Goal: Task Accomplishment & Management: Manage account settings

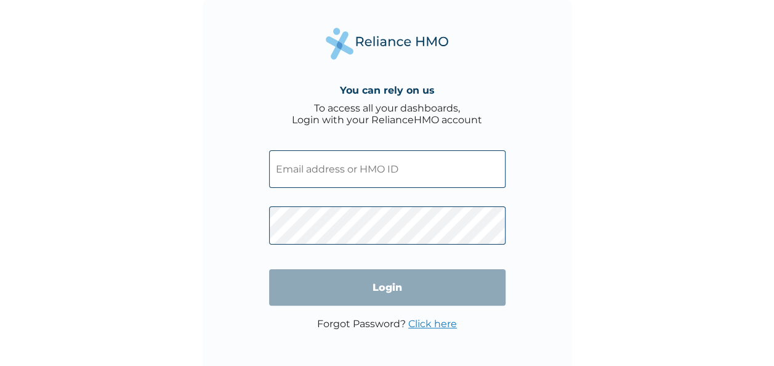
click at [343, 173] on input "text" at bounding box center [387, 169] width 236 height 38
click at [582, 135] on div "You can rely on us To access all your dashboards, Login with your RelianceHMO a…" at bounding box center [387, 183] width 774 height 366
click at [306, 181] on input "text" at bounding box center [387, 169] width 236 height 38
type input "olorunjeda.adegbulugbe@pagecapitalng.com"
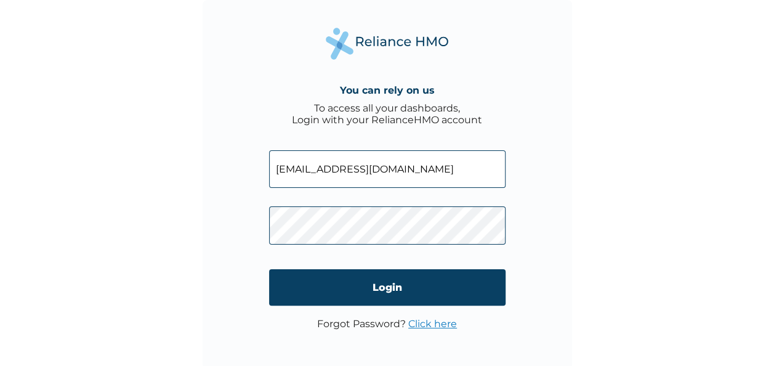
click at [431, 324] on link "Click here" at bounding box center [432, 324] width 49 height 12
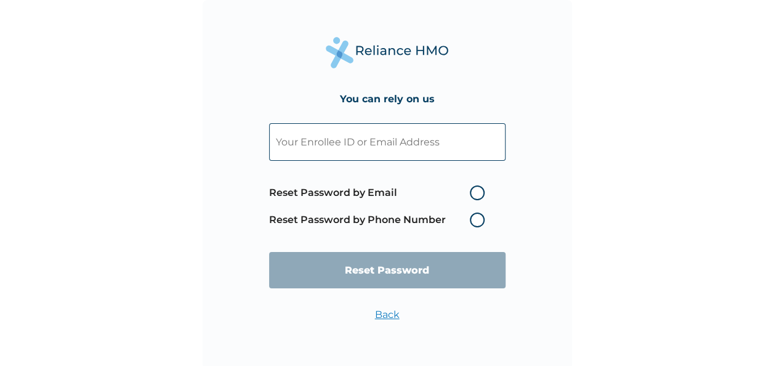
click at [336, 148] on input "text" at bounding box center [387, 142] width 236 height 38
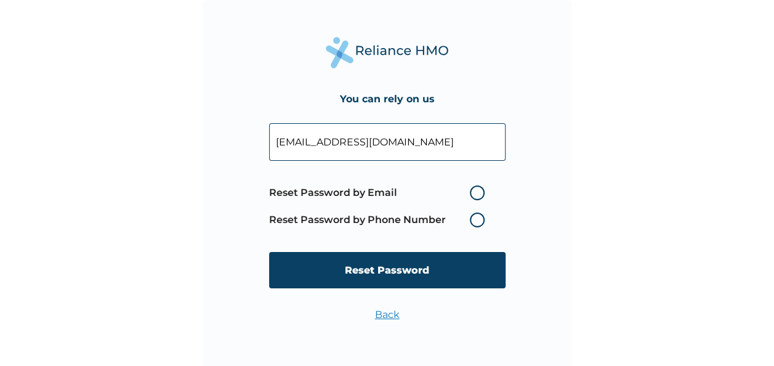
scroll to position [0, 6]
type input "olorunjeda.adegbulugbe@pagecapitalng.com"
click at [478, 191] on label "Reset Password by Email" at bounding box center [380, 192] width 222 height 15
click at [472, 191] on input "Reset Password by Email" at bounding box center [462, 193] width 20 height 20
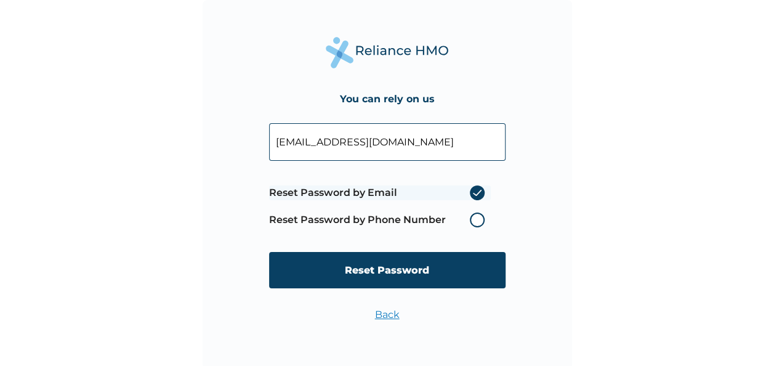
radio input "true"
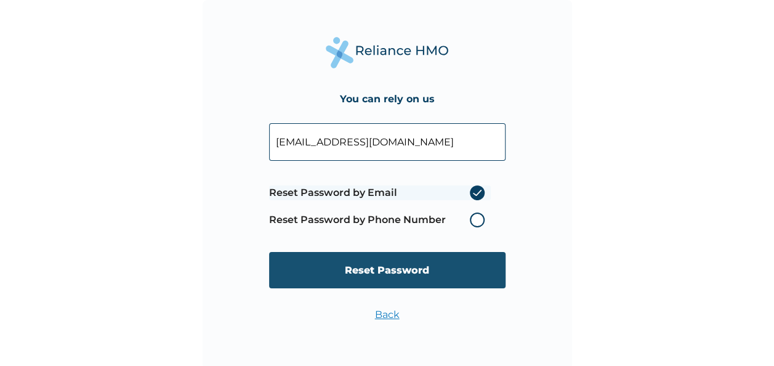
click at [395, 268] on input "Reset Password" at bounding box center [387, 270] width 236 height 36
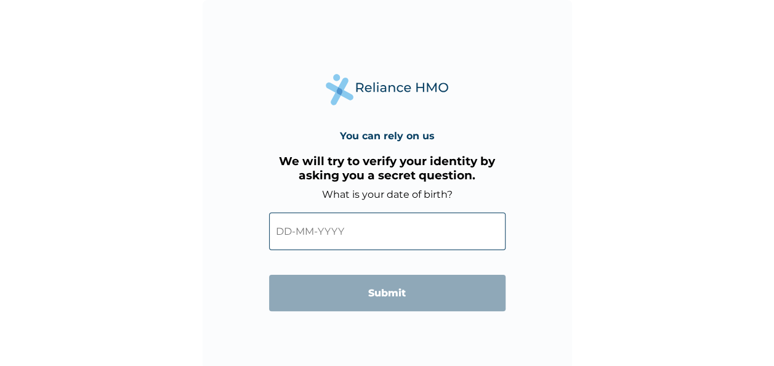
click at [289, 230] on input "text" at bounding box center [387, 231] width 236 height 38
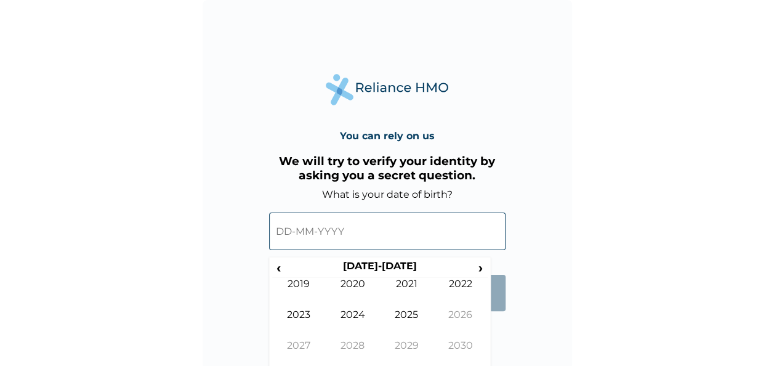
scroll to position [7, 0]
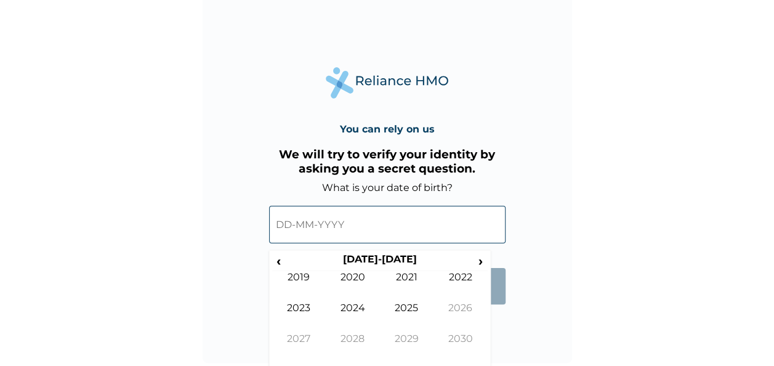
click at [286, 226] on input "text" at bounding box center [387, 225] width 236 height 38
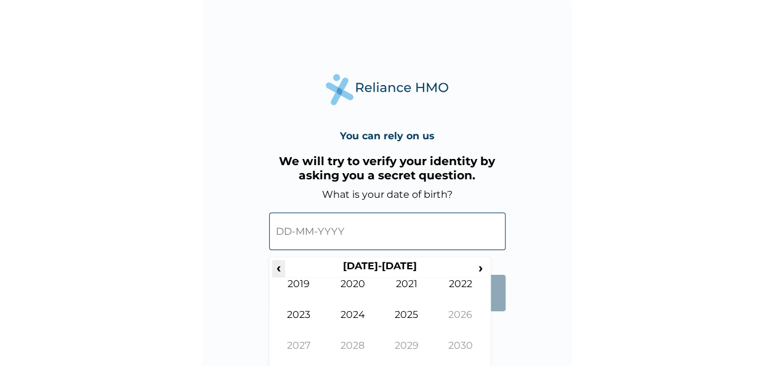
click at [278, 265] on span "‹" at bounding box center [278, 267] width 13 height 15
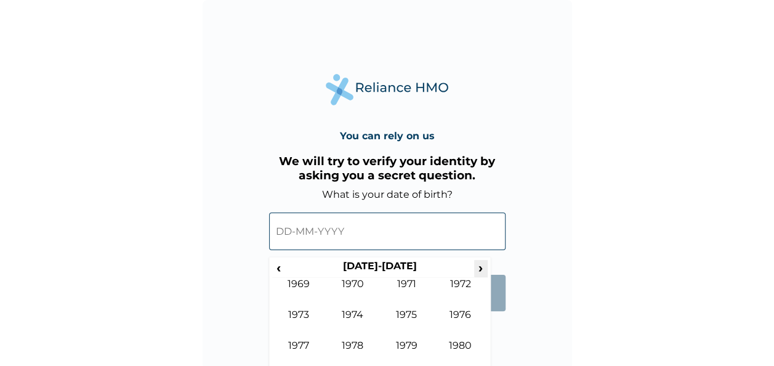
click at [482, 263] on span "›" at bounding box center [481, 267] width 14 height 15
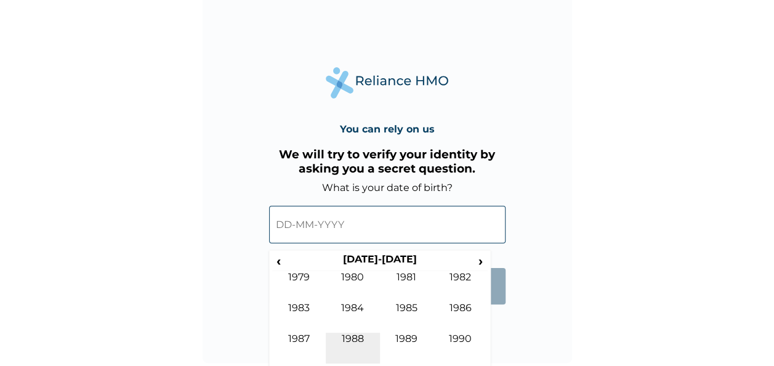
click at [359, 333] on td "1988" at bounding box center [353, 347] width 54 height 31
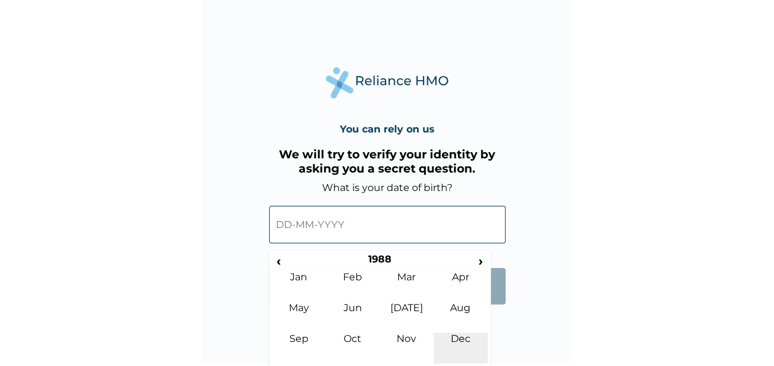
click at [460, 335] on td "Dec" at bounding box center [460, 347] width 54 height 31
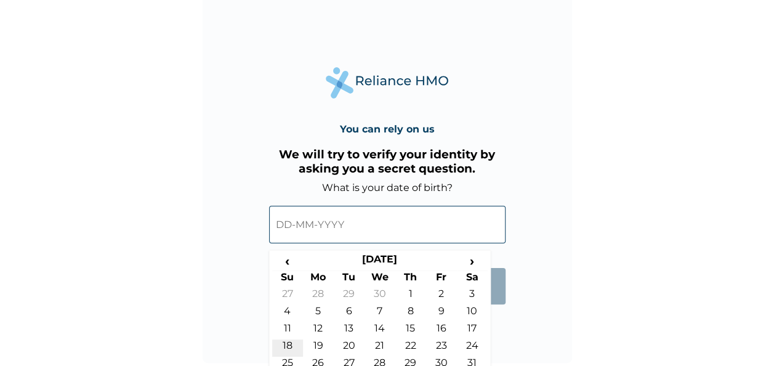
click at [289, 341] on td "18" at bounding box center [287, 347] width 31 height 17
type input "18-12-1988"
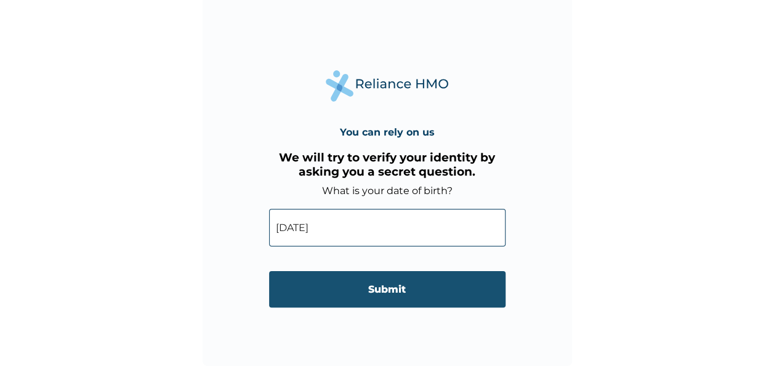
click at [414, 293] on input "Submit" at bounding box center [387, 289] width 236 height 36
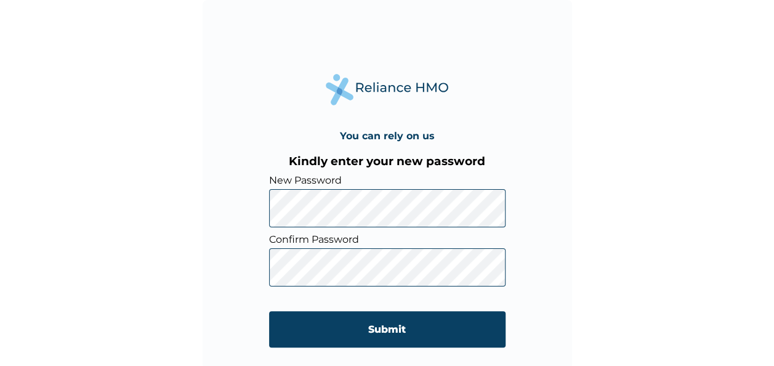
scroll to position [4, 0]
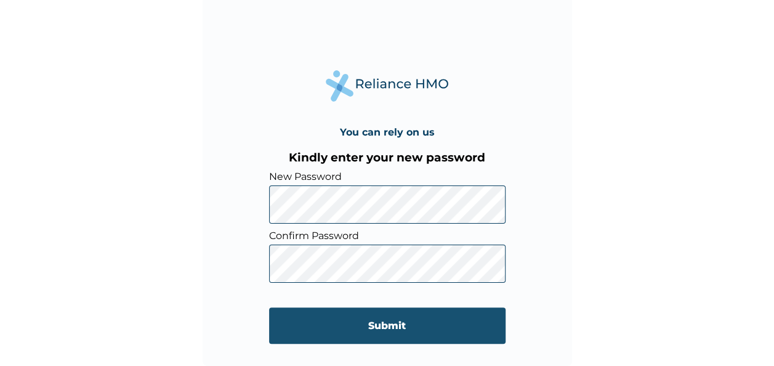
click at [373, 326] on input "Submit" at bounding box center [387, 325] width 236 height 36
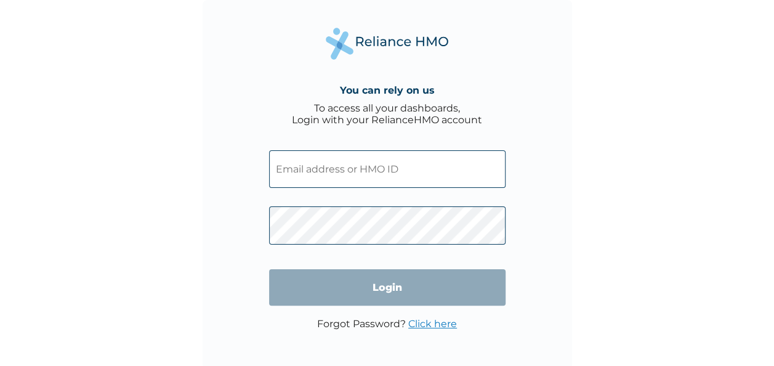
click at [367, 171] on input "text" at bounding box center [387, 169] width 236 height 38
type input "olorunjeda.adegbulugbe@pagecapitalng.com"
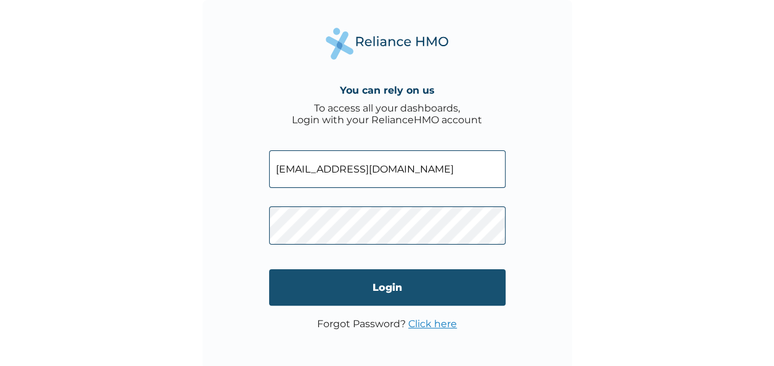
click at [389, 281] on input "Login" at bounding box center [387, 287] width 236 height 36
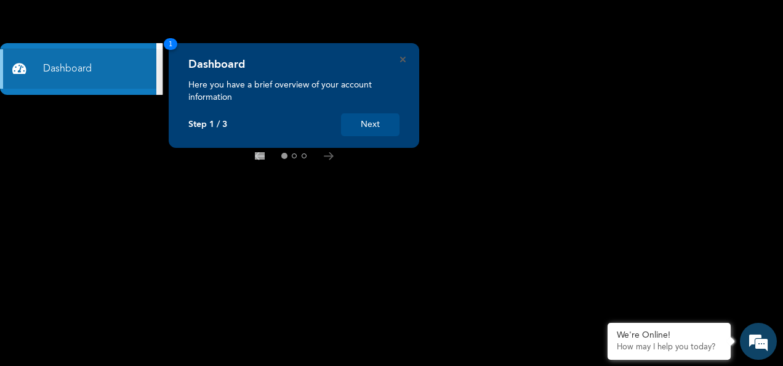
click at [378, 126] on button "Next" at bounding box center [370, 124] width 58 height 23
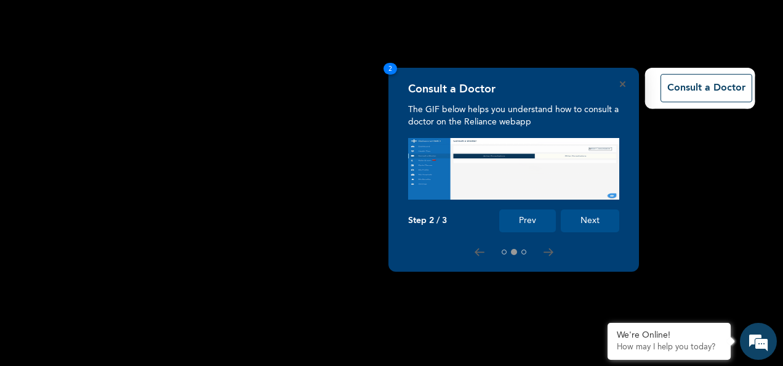
click at [583, 219] on button "Next" at bounding box center [590, 220] width 58 height 23
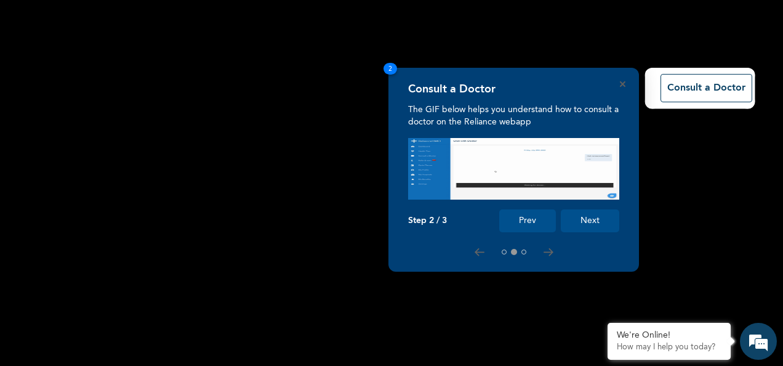
scroll to position [111, 0]
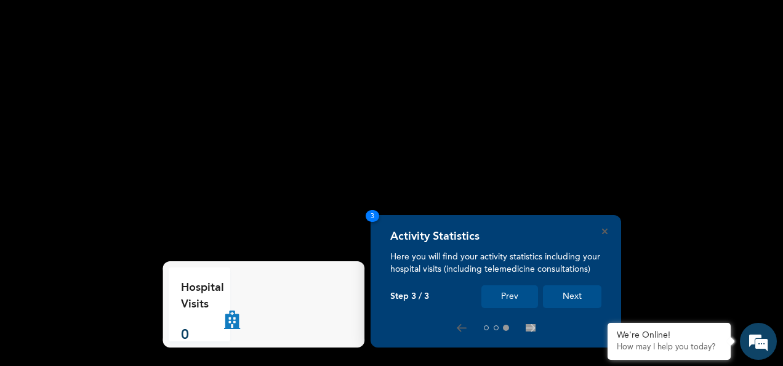
click at [563, 295] on button "Next" at bounding box center [572, 296] width 58 height 23
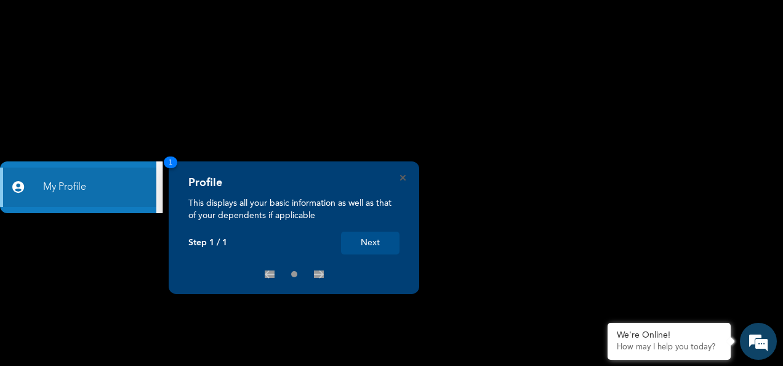
click at [372, 235] on button "Next" at bounding box center [370, 242] width 58 height 23
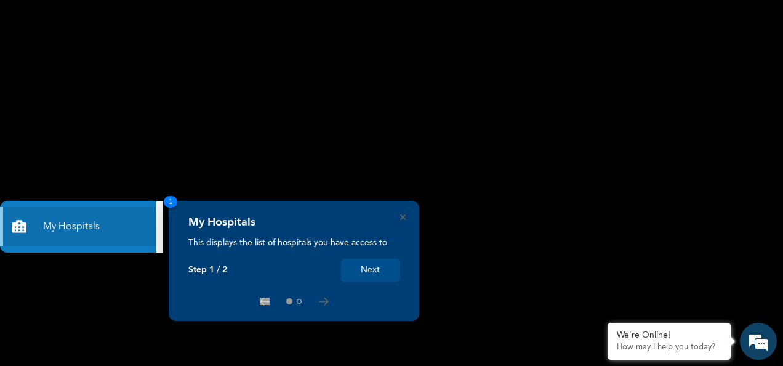
click at [368, 268] on button "Next" at bounding box center [370, 269] width 58 height 23
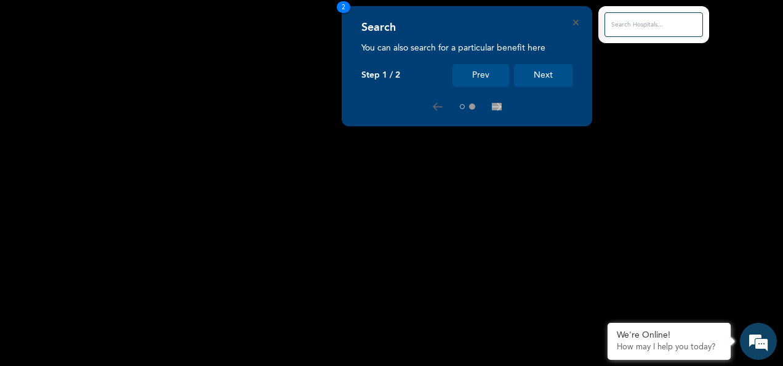
click at [551, 75] on button "Next" at bounding box center [543, 75] width 58 height 23
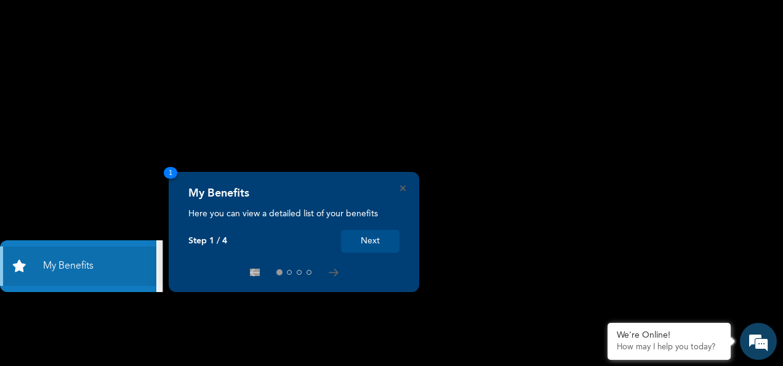
click at [369, 238] on button "Next" at bounding box center [370, 241] width 58 height 23
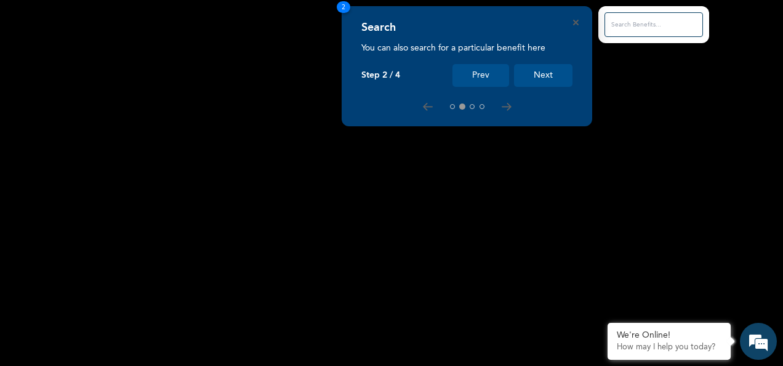
click at [550, 71] on button "Next" at bounding box center [543, 75] width 58 height 23
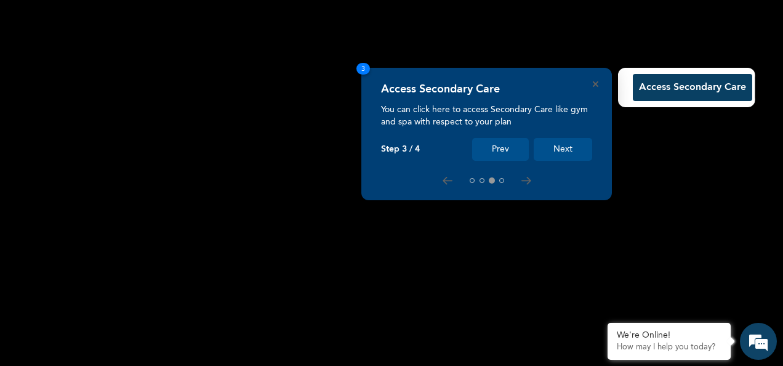
click at [559, 142] on button "Next" at bounding box center [563, 149] width 58 height 23
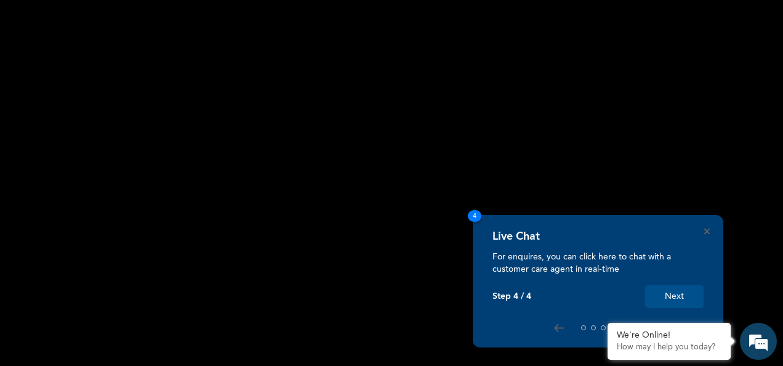
click at [689, 297] on button "Next" at bounding box center [674, 296] width 58 height 23
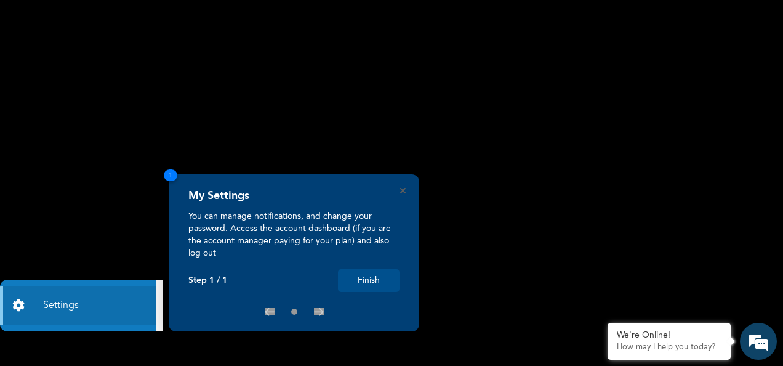
click at [357, 282] on button "Finish" at bounding box center [369, 280] width 62 height 23
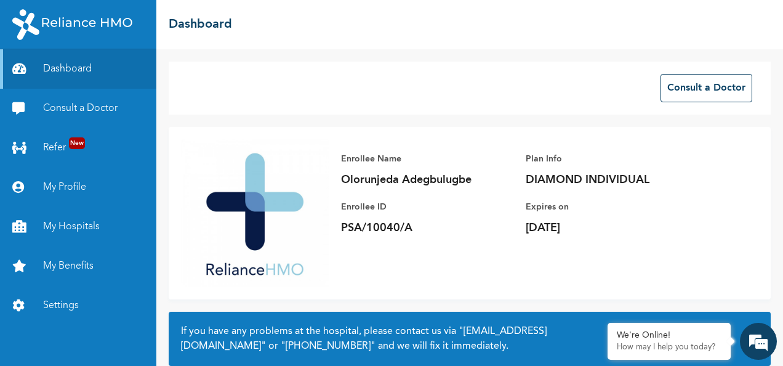
scroll to position [111, 0]
